Goal: Find specific page/section: Find specific page/section

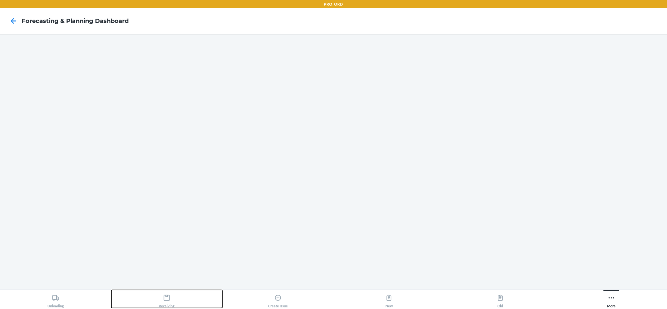
click at [166, 301] on icon at bounding box center [166, 297] width 7 height 7
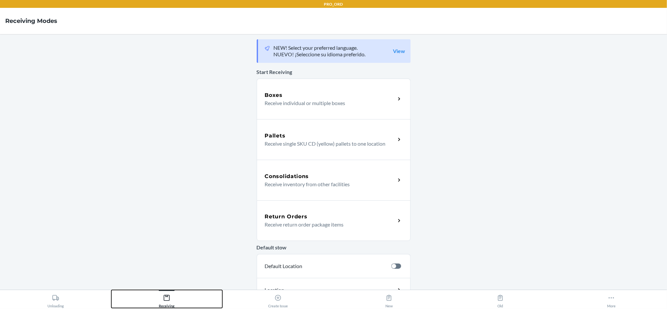
scroll to position [107, 0]
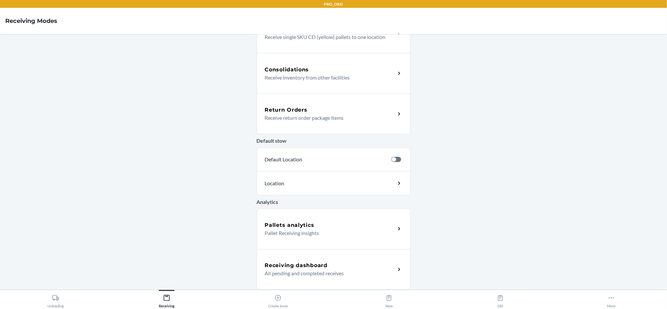
click at [316, 257] on div "Receiving dashboard All pending and completed receives" at bounding box center [334, 269] width 154 height 41
